Goal: Understand process/instructions: Learn how to perform a task or action

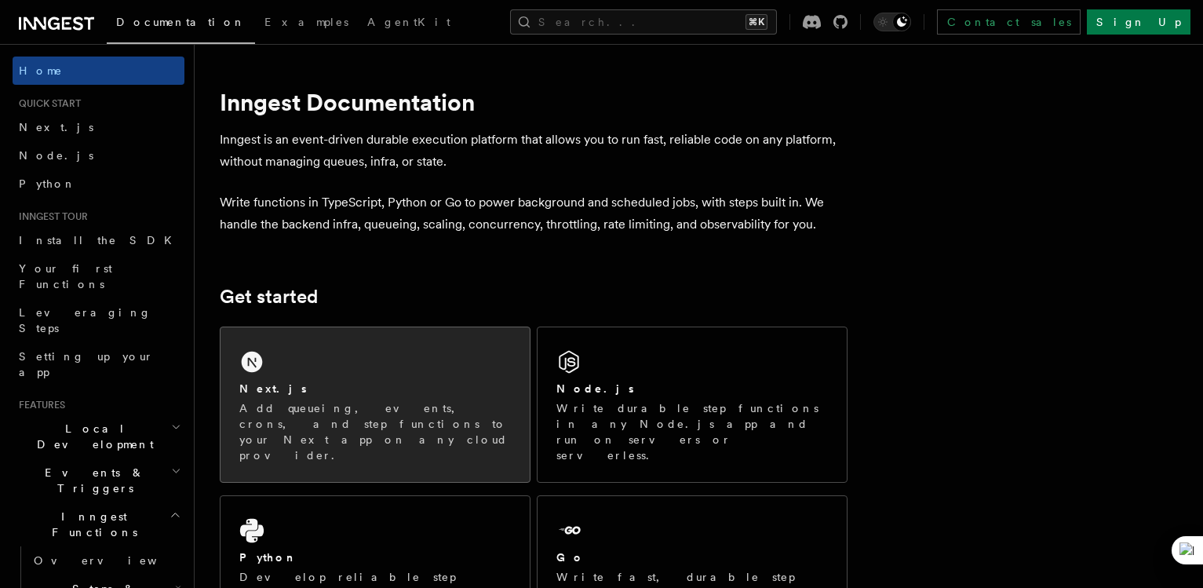
click at [388, 385] on div "Next.js" at bounding box center [375, 389] width 272 height 16
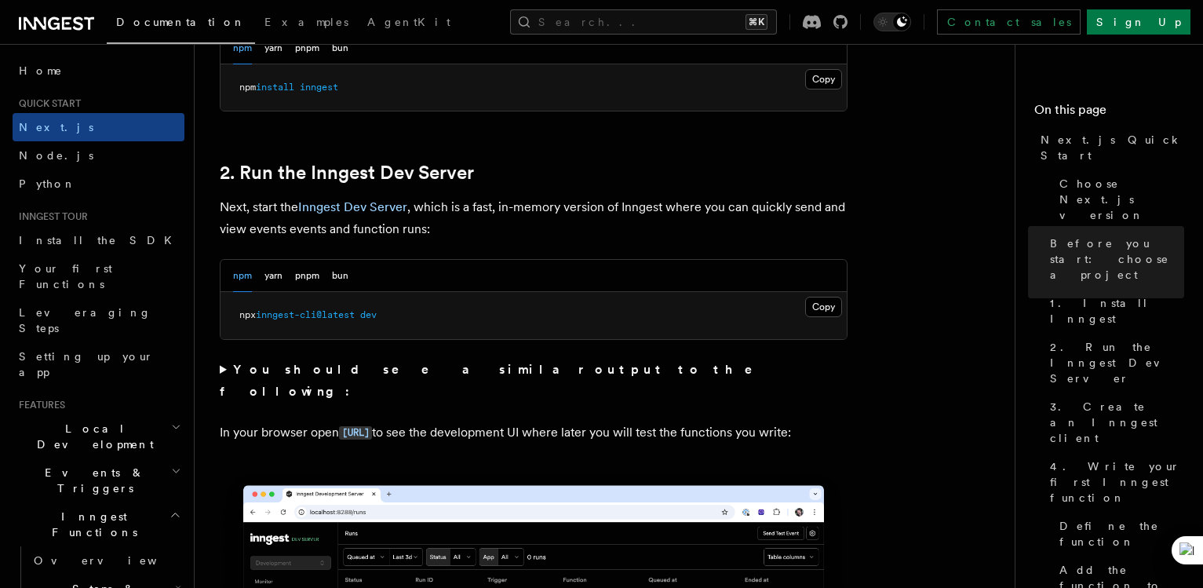
scroll to position [1013, 0]
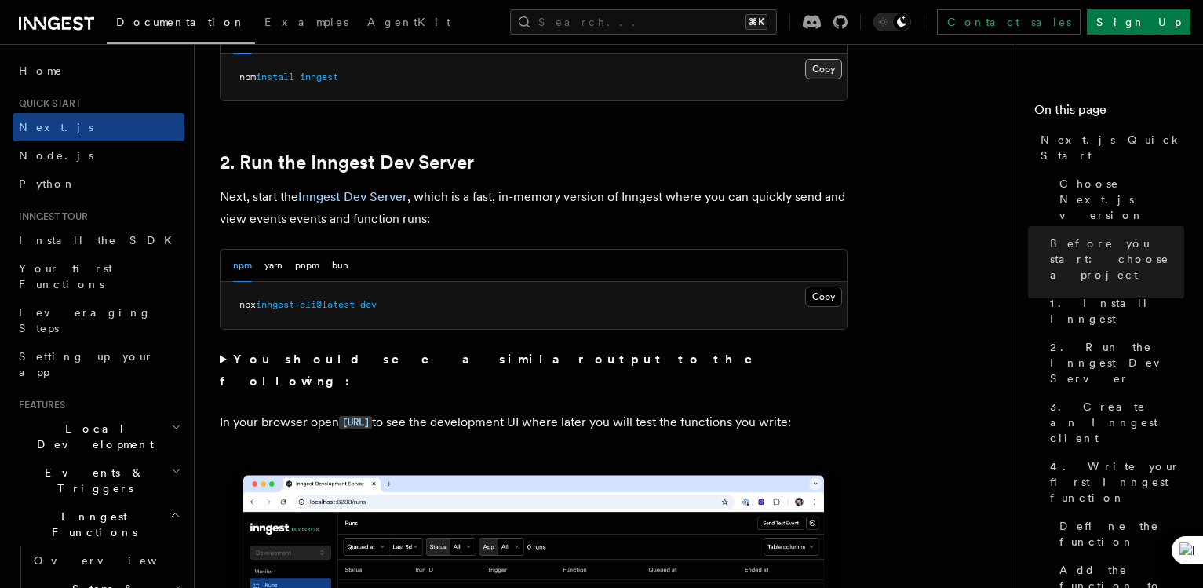
click at [820, 67] on button "Copy Copied" at bounding box center [823, 69] width 37 height 20
click at [831, 297] on button "Copy Copied" at bounding box center [823, 297] width 37 height 20
click at [834, 295] on button "Copy Copied" at bounding box center [823, 297] width 37 height 20
